Goal: Task Accomplishment & Management: Complete application form

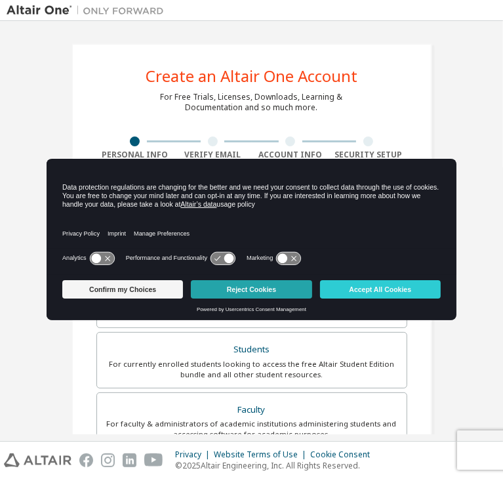
click at [258, 283] on button "Reject Cookies" at bounding box center [251, 289] width 121 height 18
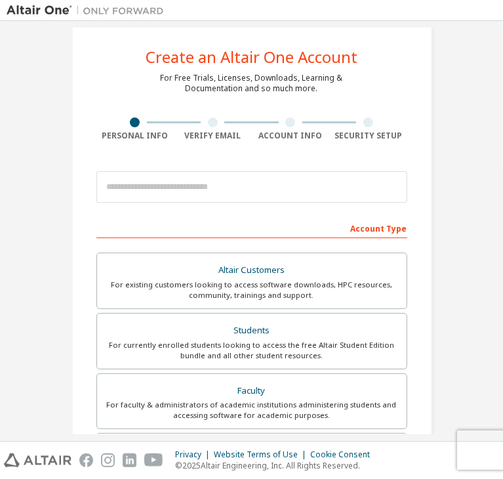
scroll to position [31, 0]
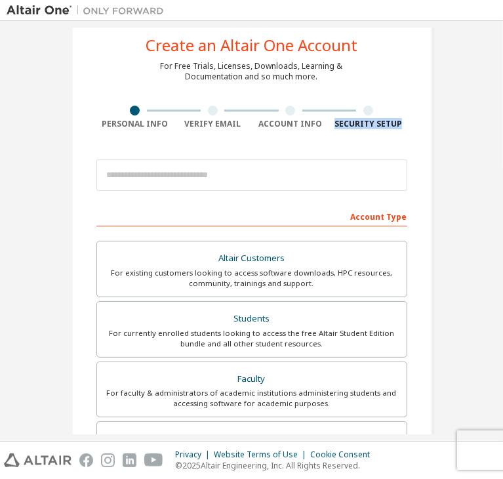
drag, startPoint x: 489, startPoint y: 100, endPoint x: 487, endPoint y: 138, distance: 38.1
click at [487, 138] on div "Create an Altair One Account For Free Trials, Licenses, Downloads, Learning & D…" at bounding box center [252, 365] width 490 height 737
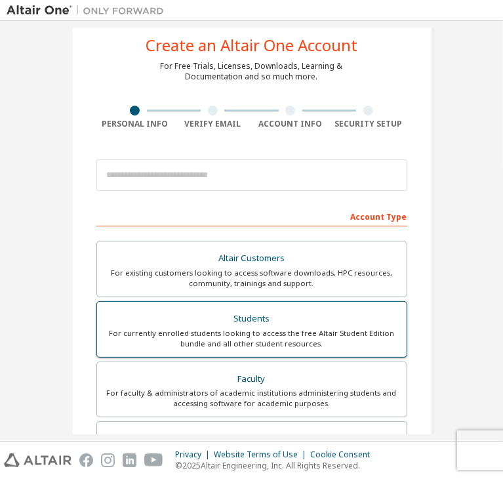
click at [250, 333] on div "For currently enrolled students looking to access the free Altair Student Editi…" at bounding box center [252, 338] width 294 height 21
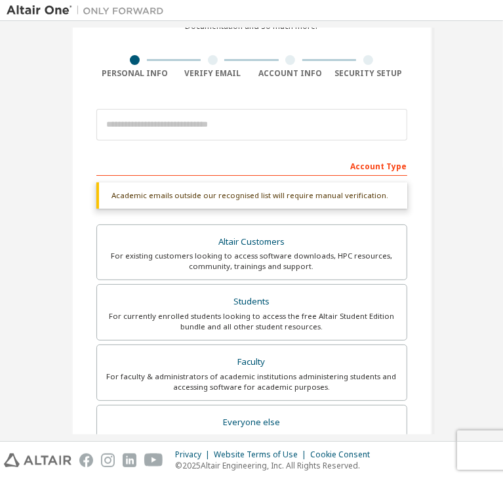
scroll to position [85, 0]
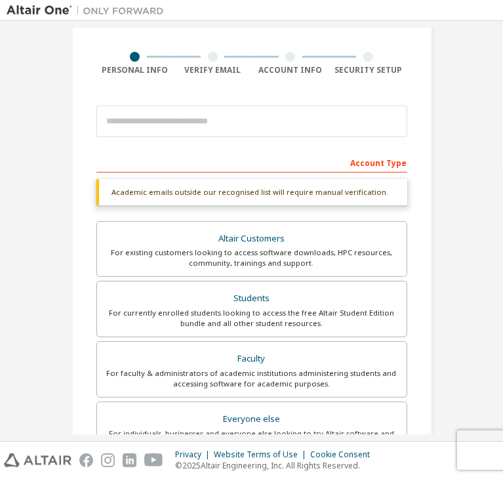
drag, startPoint x: 489, startPoint y: 201, endPoint x: 491, endPoint y: 178, distance: 22.3
click at [491, 178] on div "Create an Altair One Account For Free Trials, Licenses, Downloads, Learning & D…" at bounding box center [252, 231] width 490 height 407
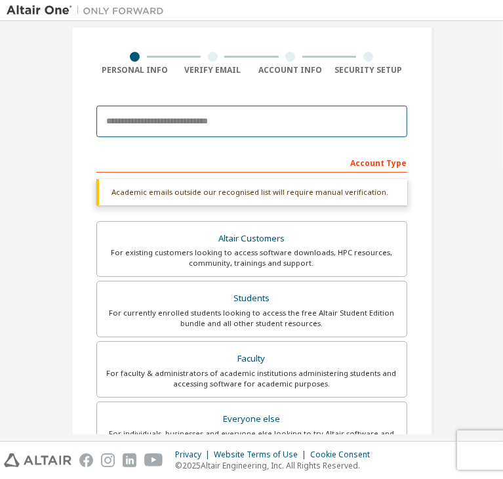
click at [155, 125] on input "email" at bounding box center [251, 121] width 311 height 31
type input "**********"
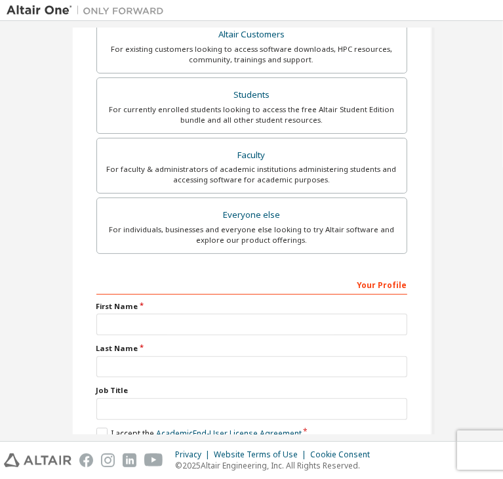
scroll to position [285, 0]
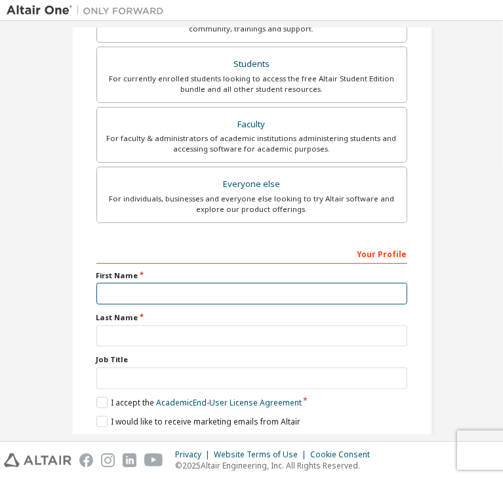
click at [136, 290] on input "text" at bounding box center [251, 294] width 311 height 22
type input "**********"
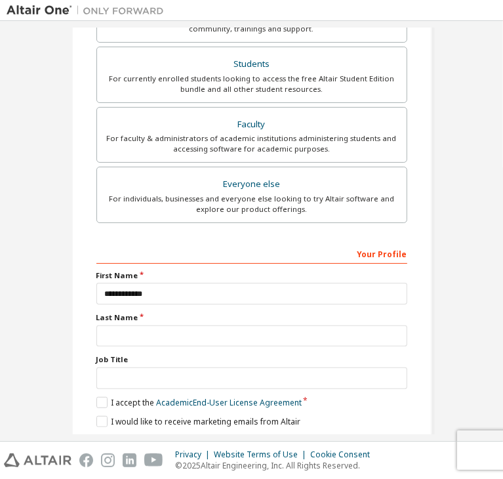
type input "**********"
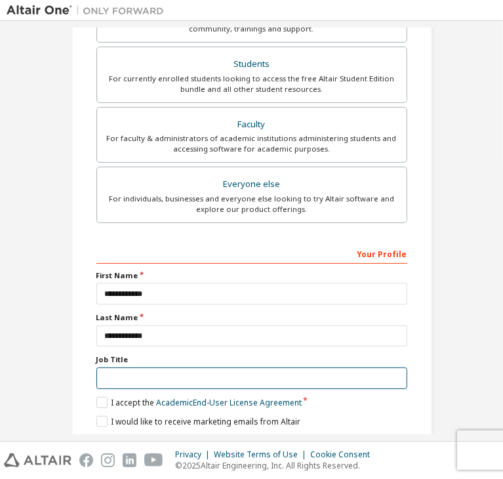
click at [180, 367] on input "text" at bounding box center [251, 378] width 311 height 22
type input "*******"
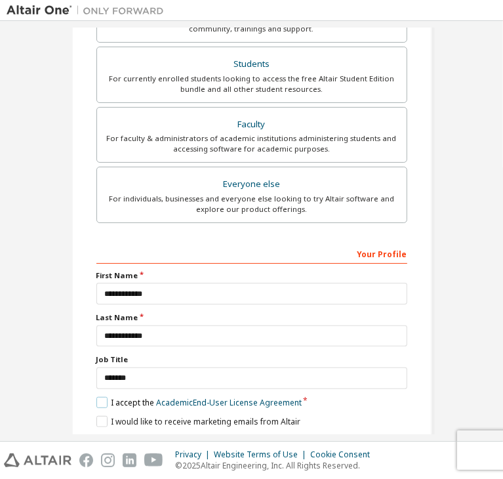
click at [101, 397] on label "I accept the Academic End-User License Agreement" at bounding box center [198, 402] width 205 height 11
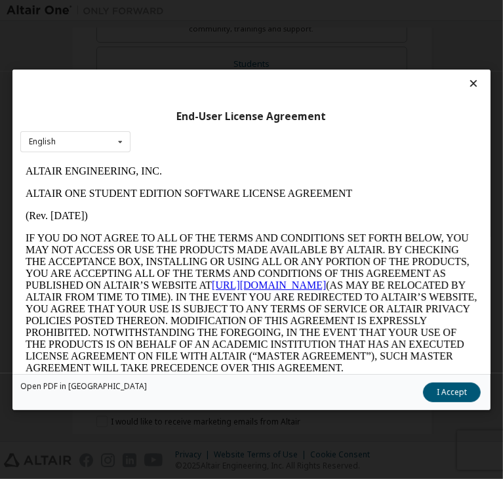
scroll to position [0, 0]
click at [423, 394] on button "I Accept" at bounding box center [452, 392] width 58 height 20
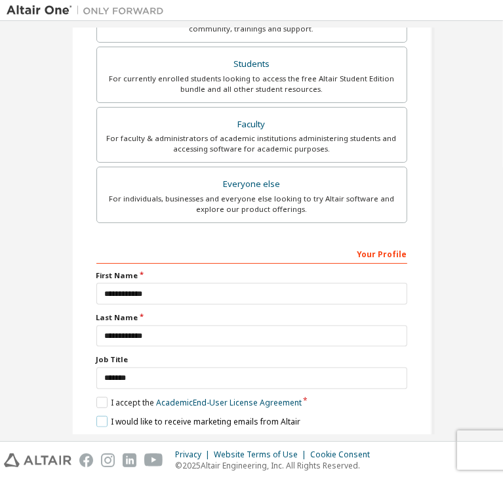
click at [96, 416] on label "I would like to receive marketing emails from Altair" at bounding box center [198, 421] width 204 height 11
click at [228, 435] on button "Next" at bounding box center [250, 445] width 69 height 20
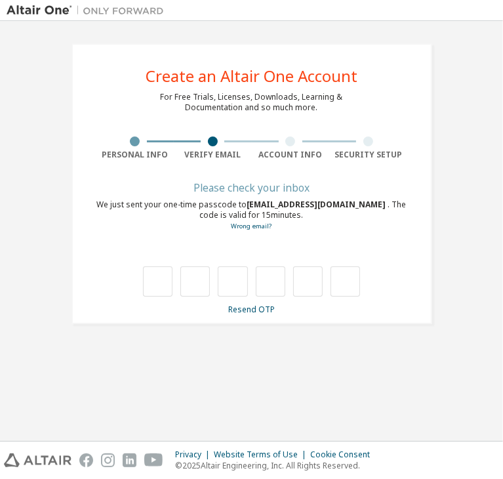
type input "*"
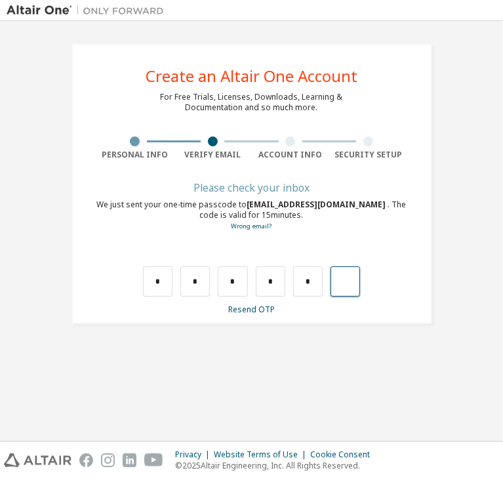
type input "*"
